Goal: Register for event/course

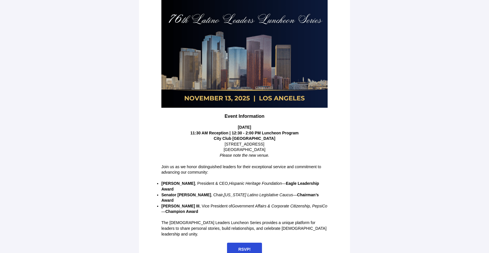
scroll to position [79, 0]
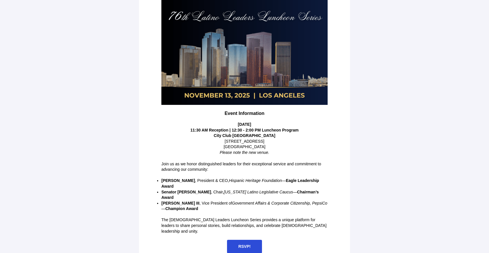
click at [240, 244] on span "RSVP!" at bounding box center [244, 246] width 12 height 5
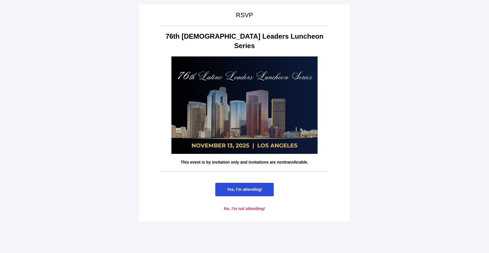
click at [244, 187] on span "Yes, I'm attending!" at bounding box center [244, 189] width 35 height 5
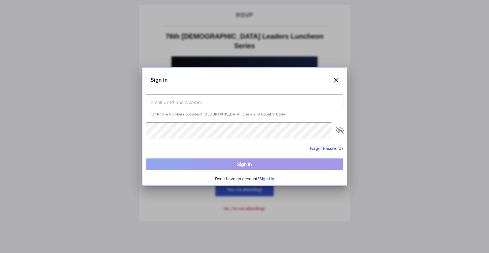
type input "[EMAIL_ADDRESS][DOMAIN_NAME]"
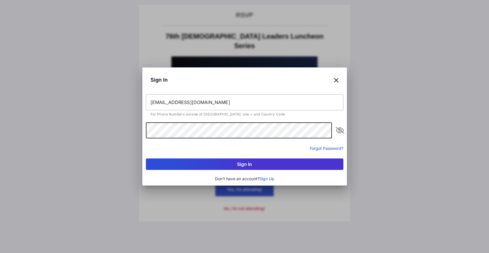
click at [253, 167] on button "Sign In" at bounding box center [244, 163] width 197 height 11
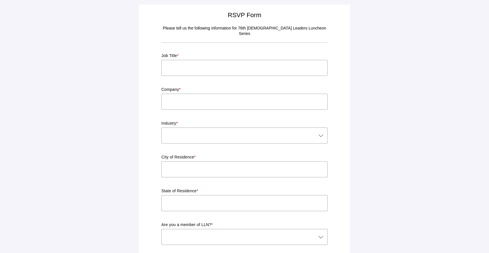
click at [215, 60] on input "text" at bounding box center [244, 68] width 166 height 16
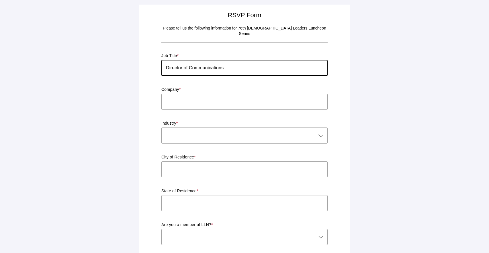
type input "Director of Communications"
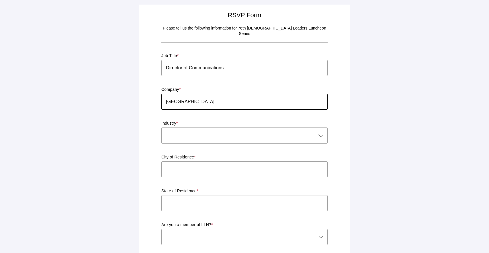
type input "[GEOGRAPHIC_DATA]"
click at [217, 130] on div at bounding box center [238, 135] width 155 height 16
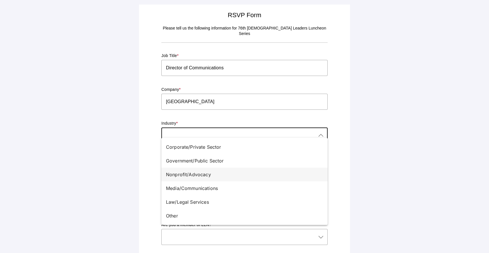
click at [194, 176] on div "Nonprofit/Advocacy" at bounding box center [242, 174] width 152 height 7
type input "Nonprofit/Advocacy"
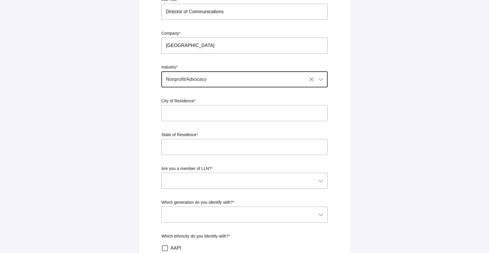
scroll to position [63, 0]
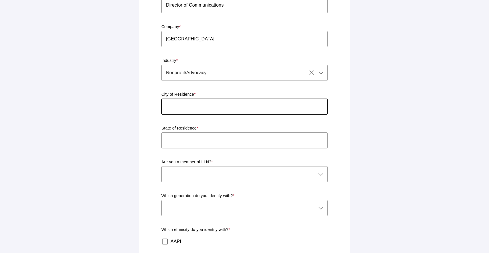
click at [248, 101] on input "text" at bounding box center [244, 107] width 166 height 16
type input "[GEOGRAPHIC_DATA]"
type input "CA"
click at [203, 168] on div at bounding box center [238, 174] width 155 height 16
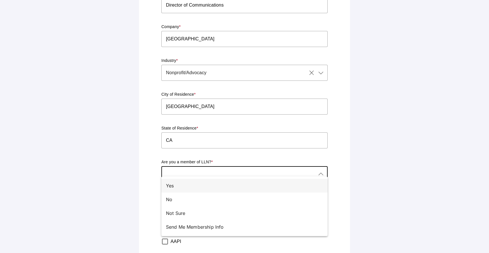
click at [185, 186] on div "Yes" at bounding box center [242, 185] width 152 height 7
type input "Yes"
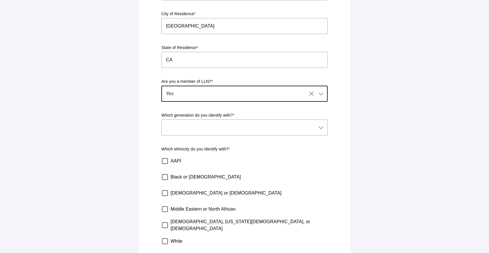
scroll to position [150, 0]
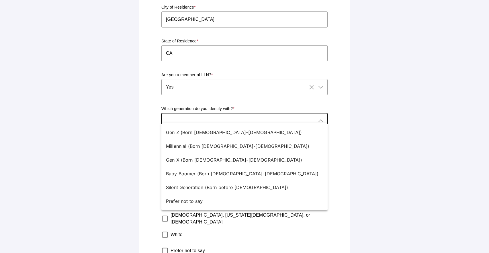
click at [268, 115] on div at bounding box center [238, 121] width 155 height 16
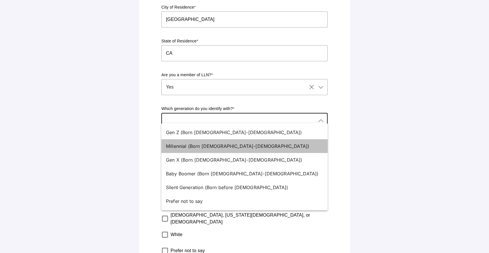
click at [227, 144] on div "Millennial (Born [DEMOGRAPHIC_DATA]-[DEMOGRAPHIC_DATA])" at bounding box center [242, 146] width 152 height 7
type input "Millennial (Born [DEMOGRAPHIC_DATA]-[DEMOGRAPHIC_DATA])"
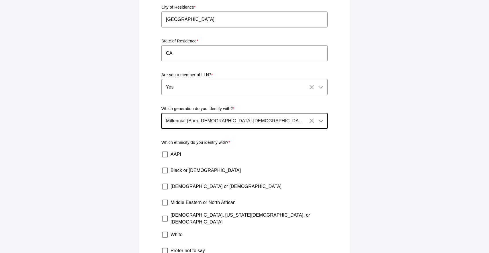
scroll to position [180, 0]
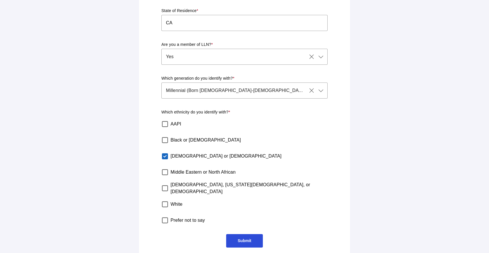
click at [242, 238] on span "Submit" at bounding box center [244, 240] width 13 height 5
